Goal: Information Seeking & Learning: Check status

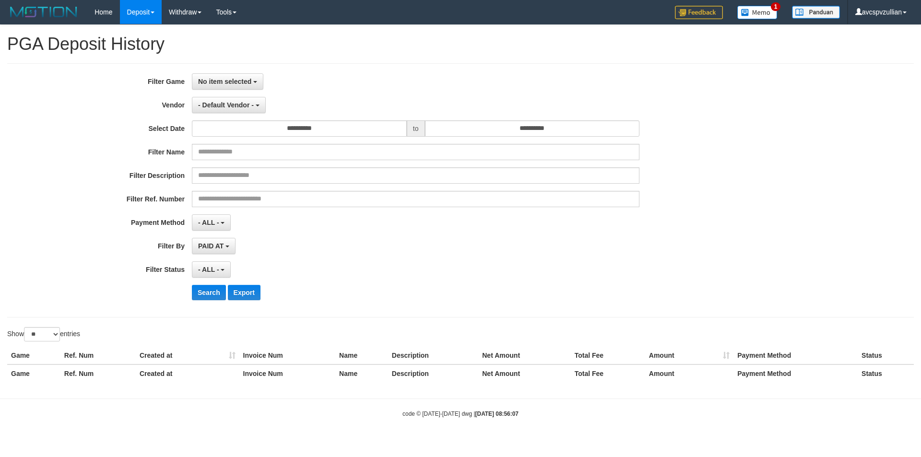
select select
select select "**"
click at [202, 81] on span "No item selected" at bounding box center [224, 82] width 53 height 8
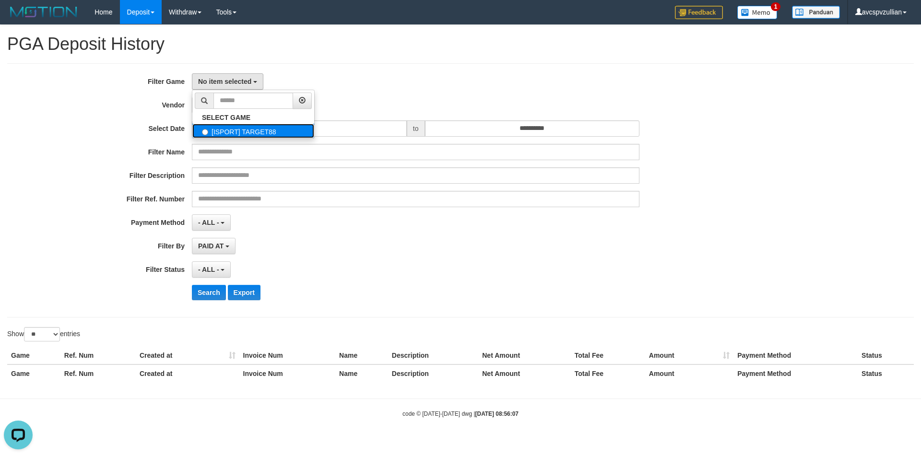
click at [215, 131] on label "[ISPORT] TARGET88" at bounding box center [253, 131] width 122 height 14
select select "***"
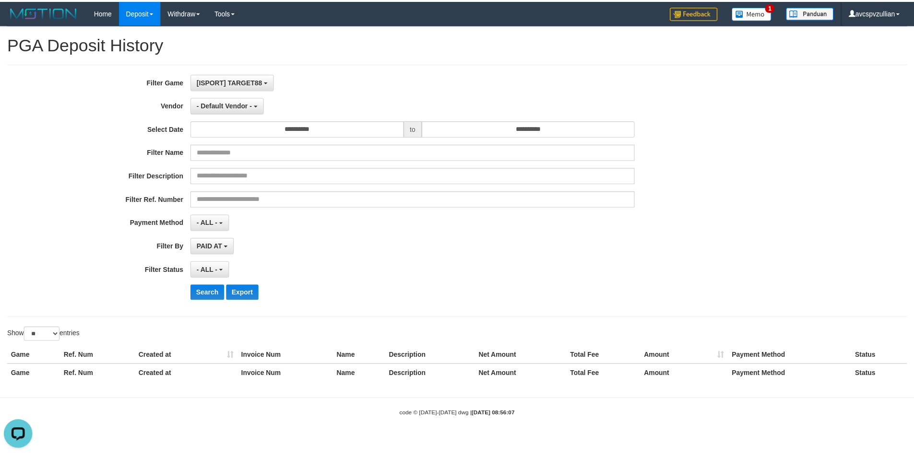
scroll to position [9, 0]
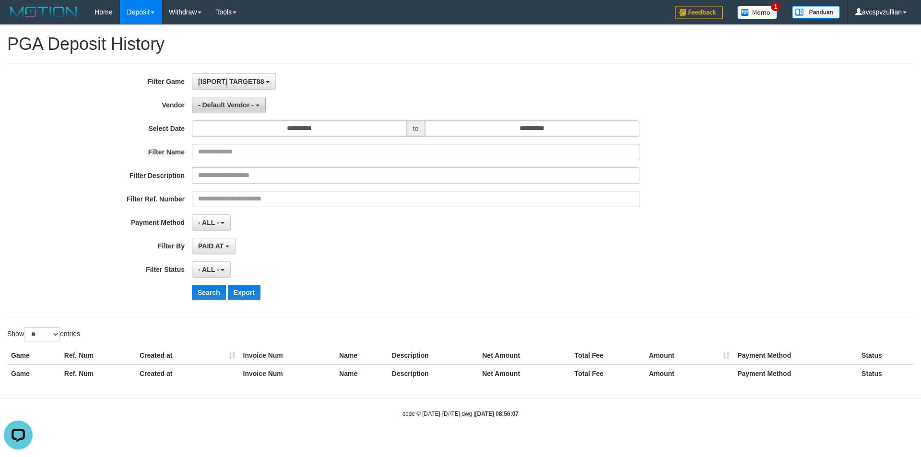
click at [230, 107] on span "- Default Vendor -" at bounding box center [226, 105] width 56 height 8
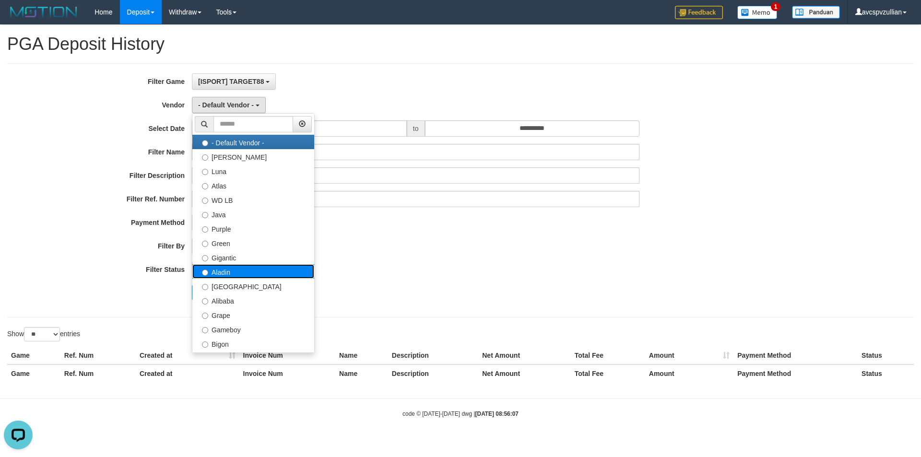
drag, startPoint x: 251, startPoint y: 268, endPoint x: 280, endPoint y: 176, distance: 96.4
click at [251, 265] on label "Aladin" at bounding box center [253, 271] width 122 height 14
select select "**********"
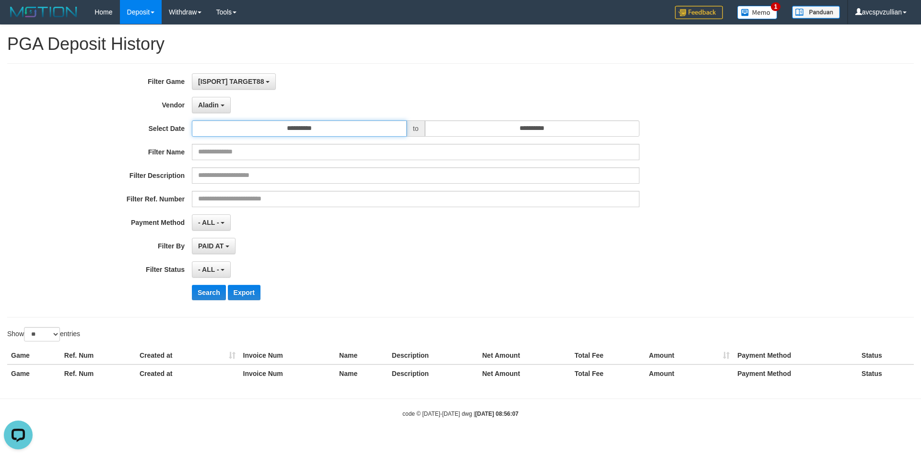
click at [316, 130] on input "**********" at bounding box center [299, 128] width 215 height 16
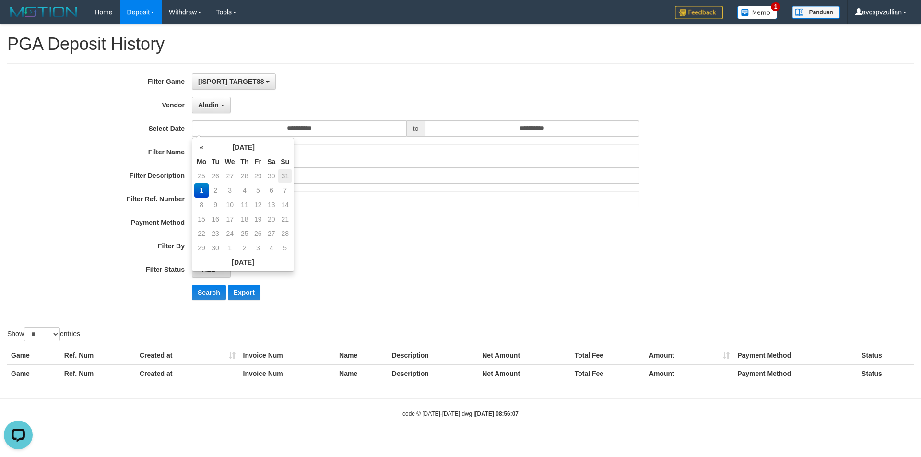
click at [288, 177] on td "31" at bounding box center [284, 176] width 13 height 14
type input "**********"
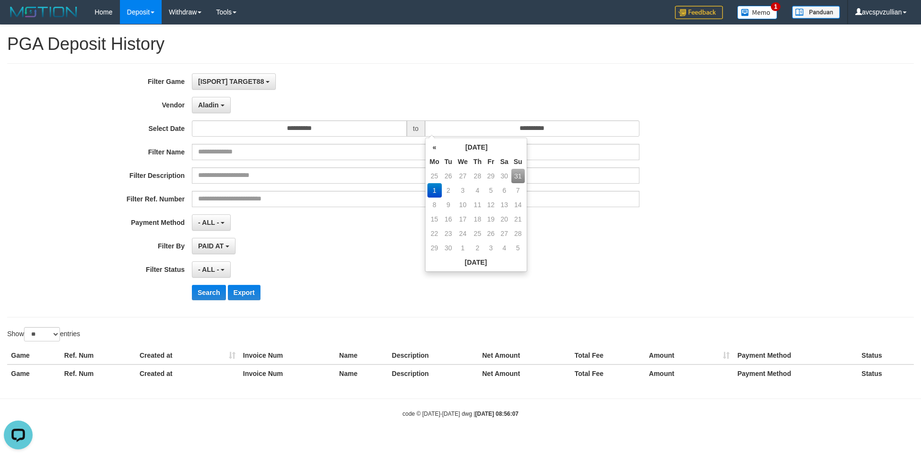
click at [521, 175] on td "31" at bounding box center [517, 176] width 13 height 14
type input "**********"
click at [206, 224] on span "- ALL -" at bounding box center [208, 223] width 21 height 8
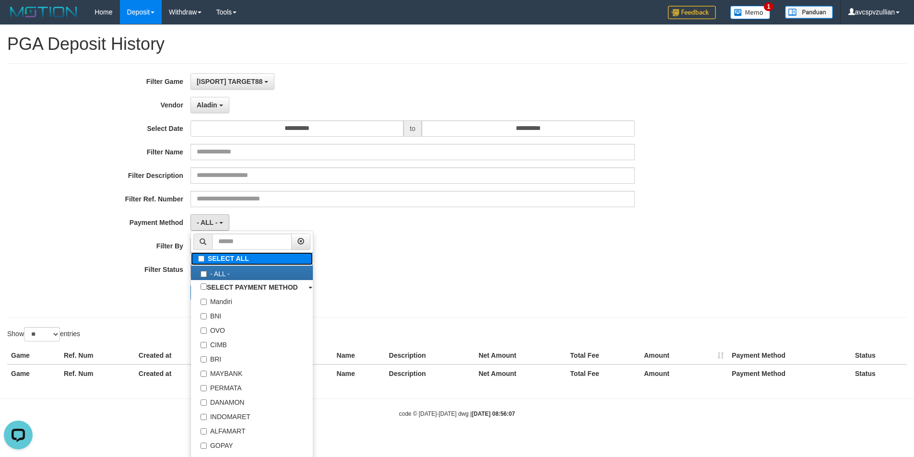
drag, startPoint x: 237, startPoint y: 258, endPoint x: 472, endPoint y: 251, distance: 235.2
click at [237, 258] on label "SELECT ALL" at bounding box center [252, 258] width 122 height 13
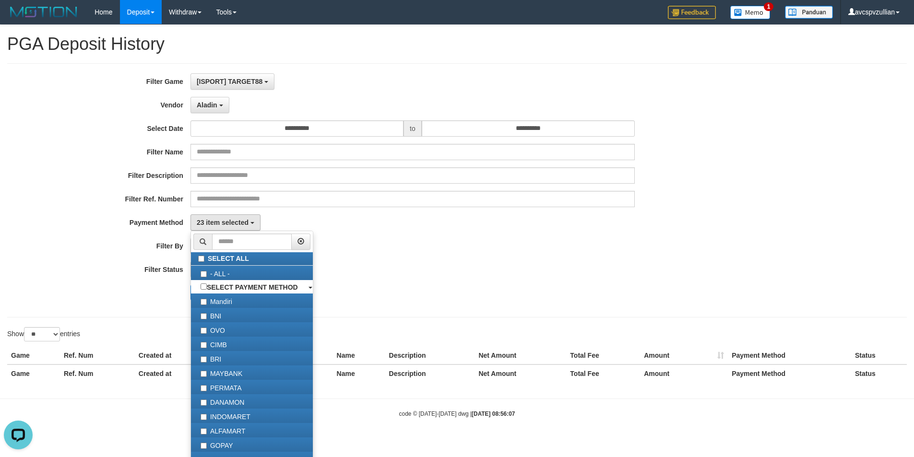
click at [362, 253] on div "PAID AT PAID AT CREATED AT" at bounding box center [412, 246] width 444 height 16
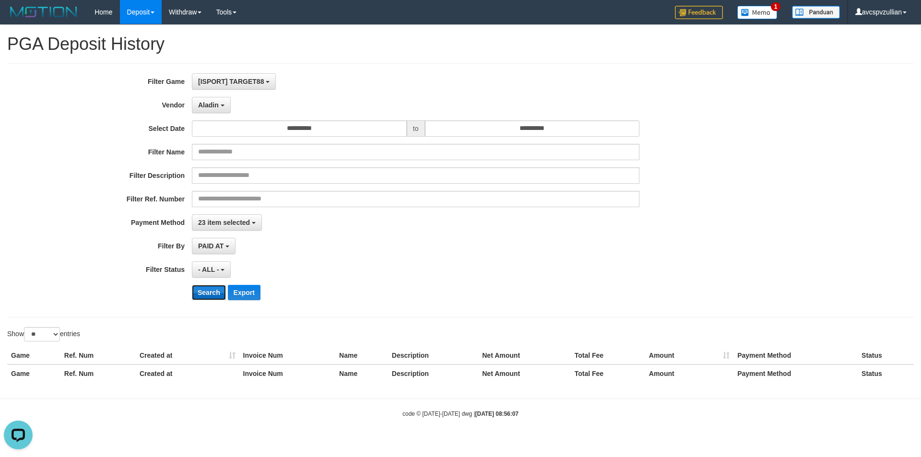
click at [207, 291] on button "Search" at bounding box center [209, 292] width 34 height 15
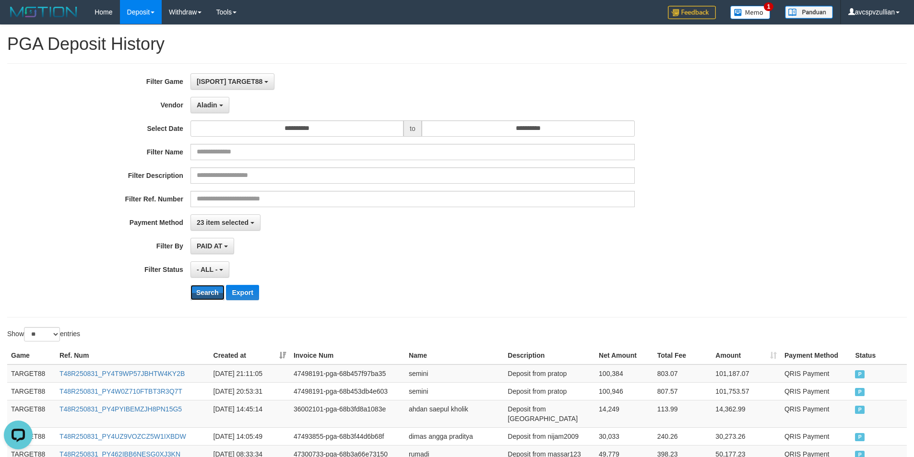
scroll to position [144, 0]
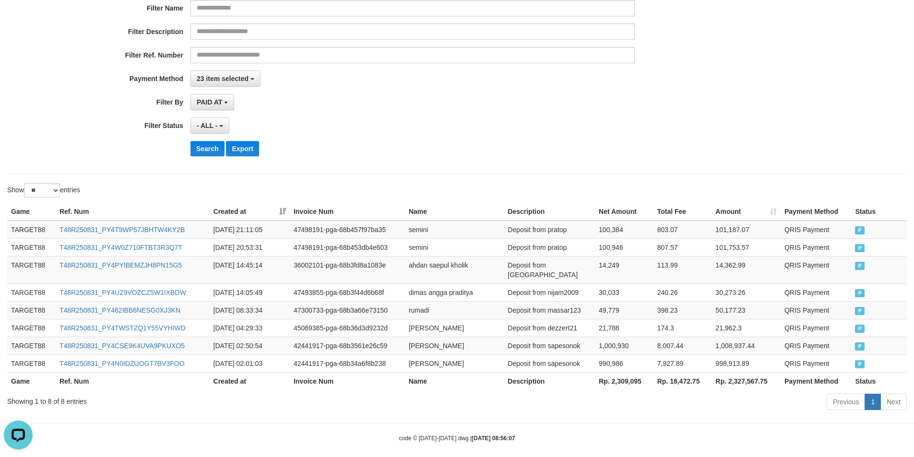
click at [619, 375] on th "Rp. 2,309,095" at bounding box center [624, 381] width 59 height 18
drag, startPoint x: 619, startPoint y: 375, endPoint x: 627, endPoint y: 375, distance: 7.7
click at [627, 375] on th "Rp. 2,309,095" at bounding box center [624, 381] width 59 height 18
copy th "2,309,095"
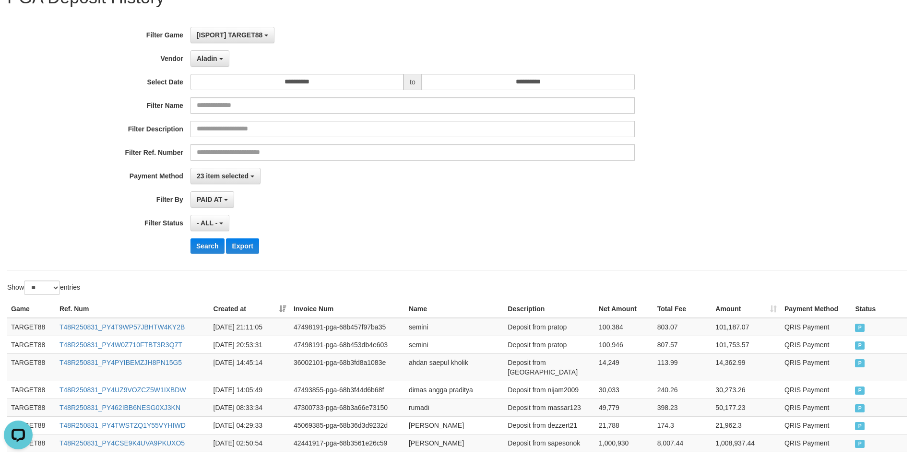
scroll to position [0, 0]
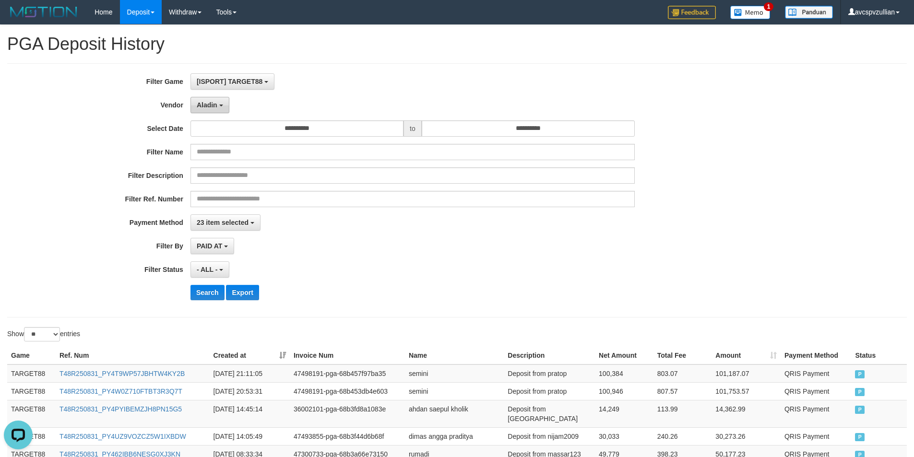
click at [200, 103] on span "Aladin" at bounding box center [207, 105] width 21 height 8
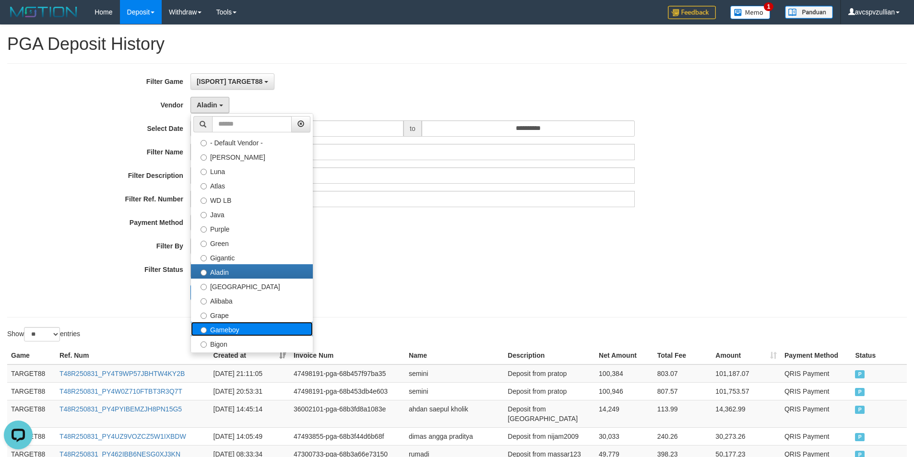
click at [234, 329] on label "Gameboy" at bounding box center [252, 329] width 122 height 14
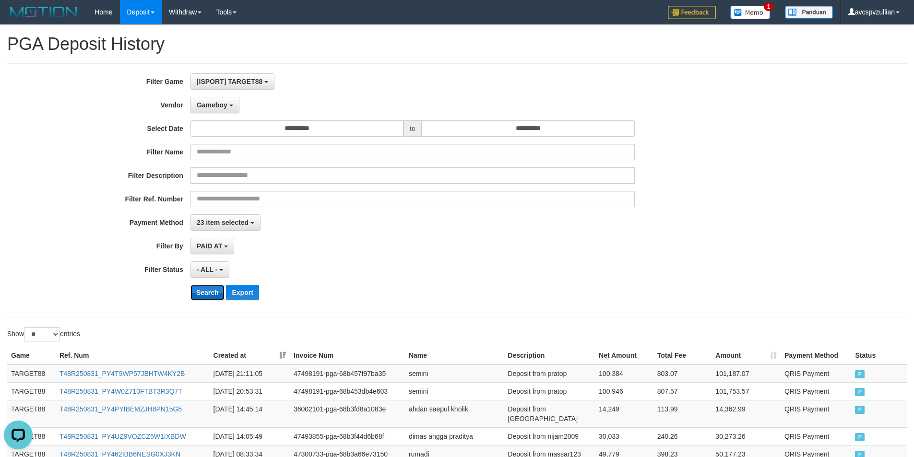
click at [203, 292] on button "Search" at bounding box center [207, 292] width 34 height 15
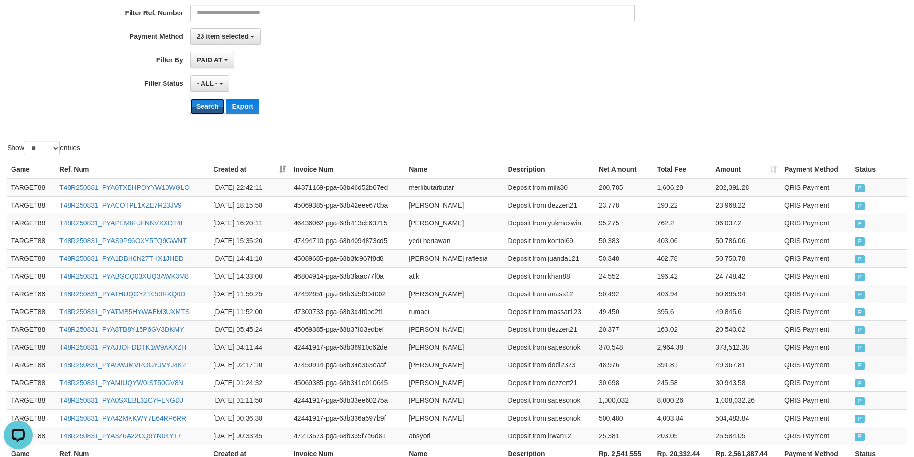
scroll to position [268, 0]
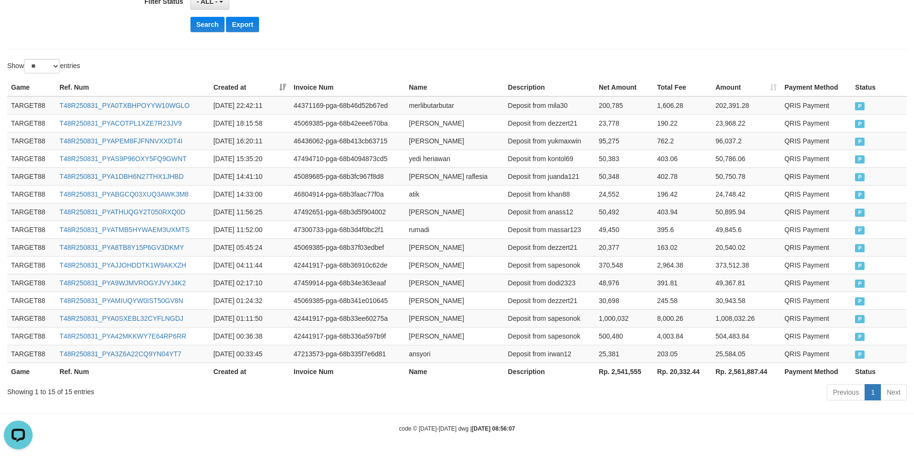
click at [617, 370] on th "Rp. 2,541,555" at bounding box center [624, 372] width 59 height 18
copy th "2,541,555"
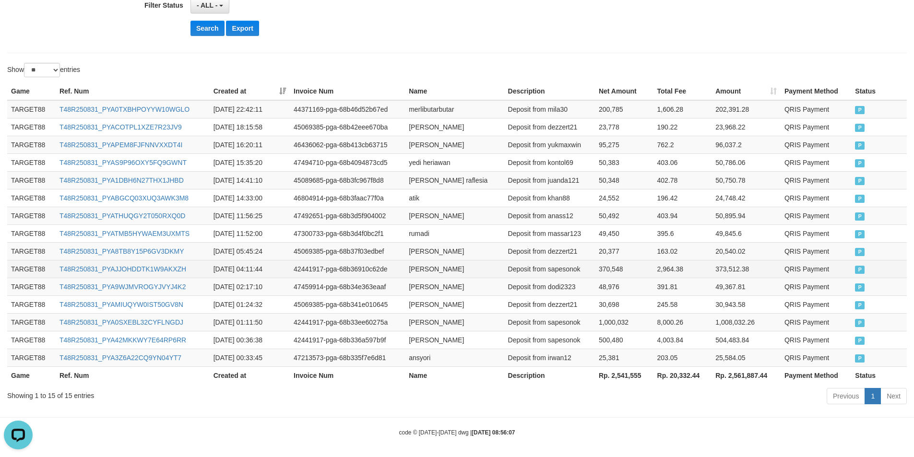
scroll to position [0, 0]
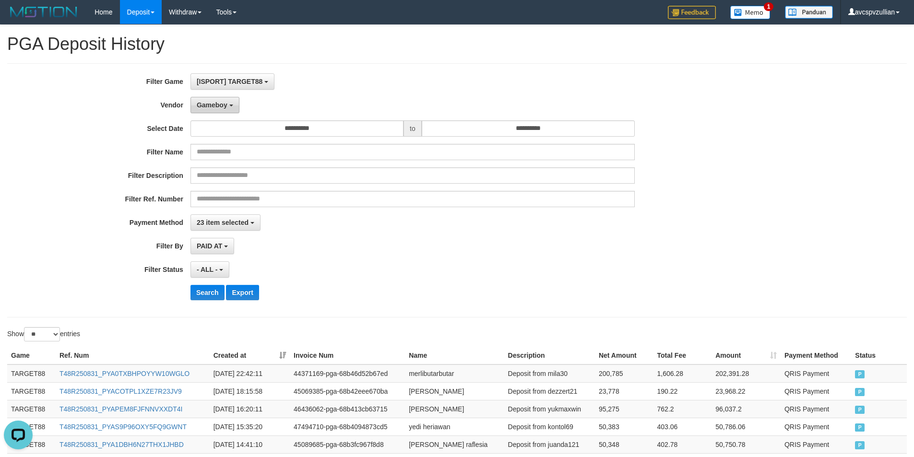
click at [212, 111] on button "Gameboy" at bounding box center [214, 105] width 49 height 16
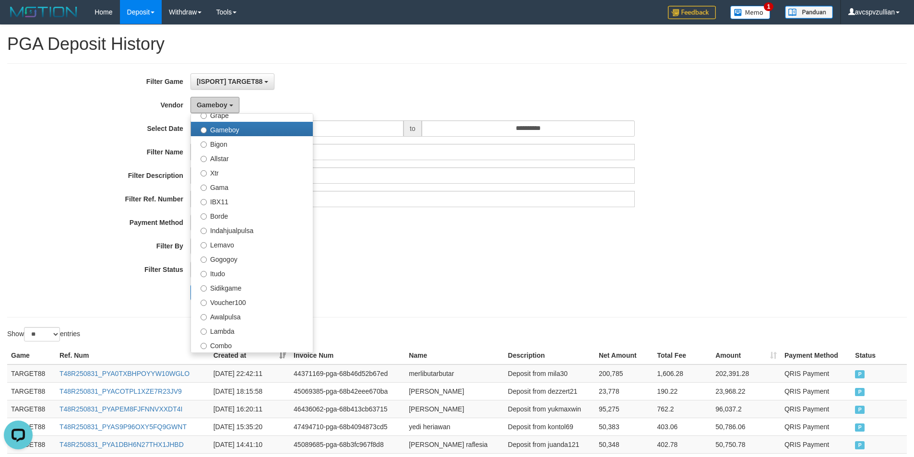
scroll to position [315, 0]
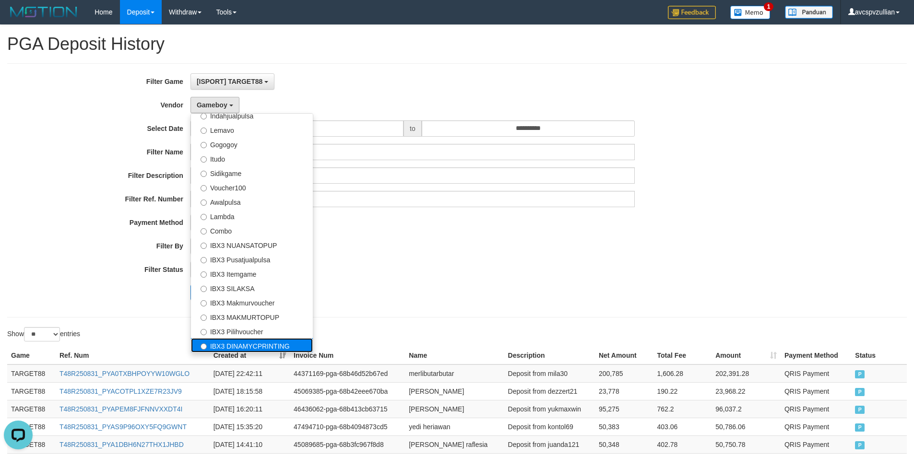
click at [249, 338] on label "IBX3 DINAMYCPRINTING" at bounding box center [252, 345] width 122 height 14
select select "**********"
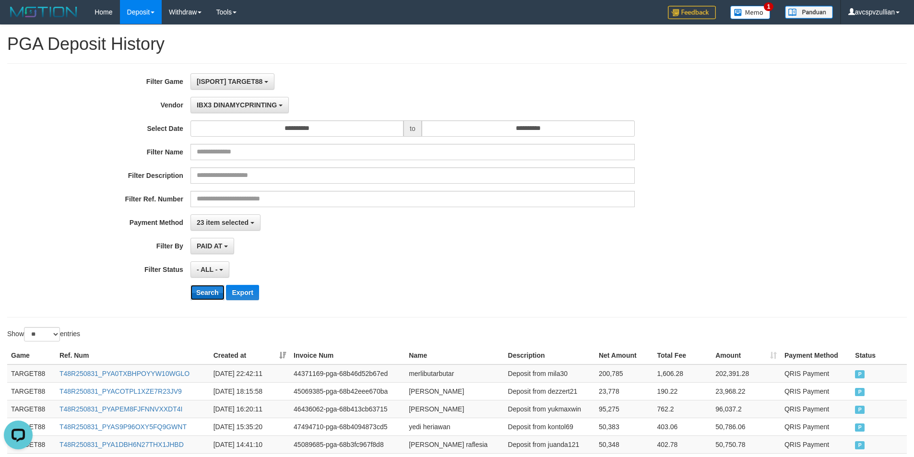
click at [212, 298] on button "Search" at bounding box center [207, 292] width 34 height 15
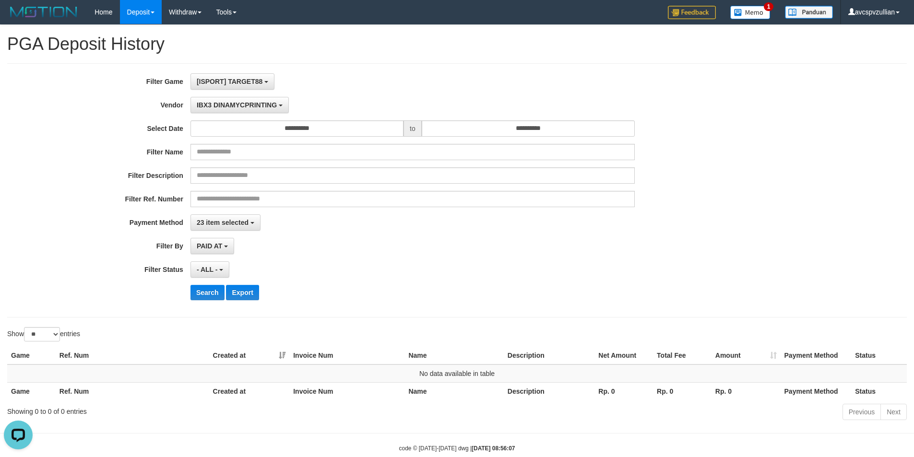
click at [248, 114] on div "**********" at bounding box center [381, 190] width 762 height 234
click at [253, 104] on span "IBX3 DINAMYCPRINTING" at bounding box center [237, 105] width 80 height 8
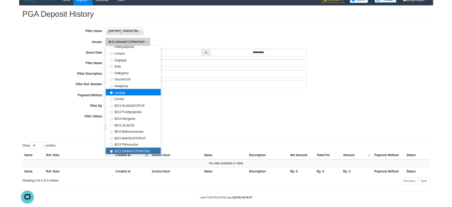
scroll to position [20, 0]
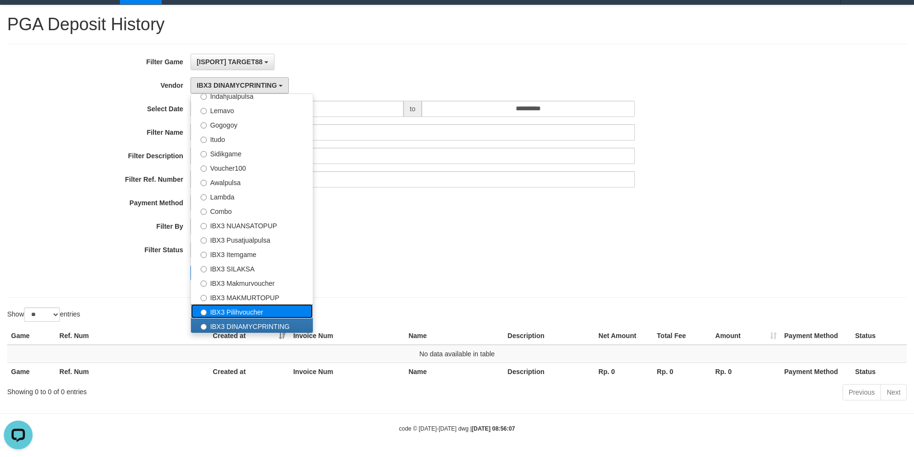
click at [279, 312] on label "IBX3 Pilihvoucher" at bounding box center [252, 311] width 122 height 14
select select "**********"
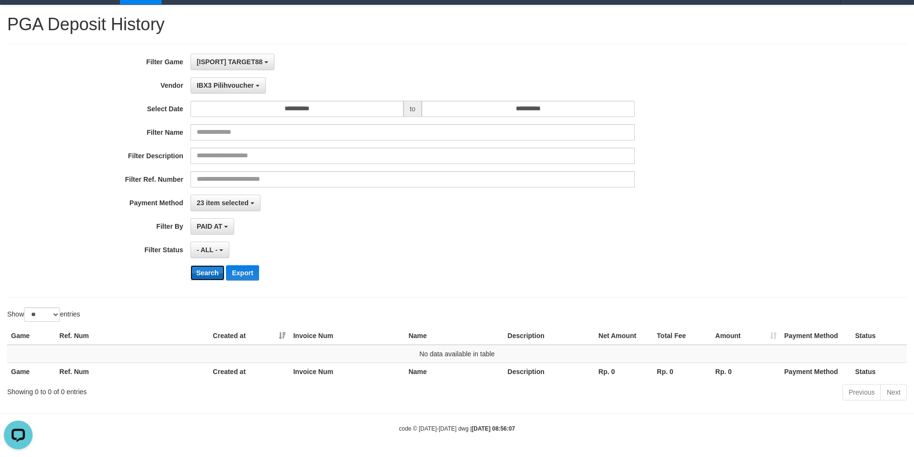
click at [203, 279] on button "Search" at bounding box center [207, 272] width 34 height 15
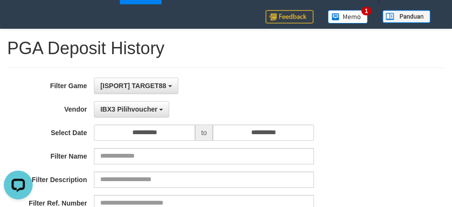
click at [25, 45] on h1 "PGA Deposit History" at bounding box center [226, 48] width 438 height 19
drag, startPoint x: 25, startPoint y: 45, endPoint x: 154, endPoint y: 40, distance: 129.6
click at [154, 40] on h1 "PGA Deposit History" at bounding box center [226, 48] width 438 height 19
